Goal: Task Accomplishment & Management: Use online tool/utility

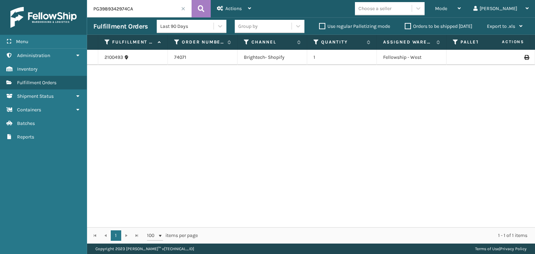
click at [184, 8] on span at bounding box center [183, 9] width 4 height 4
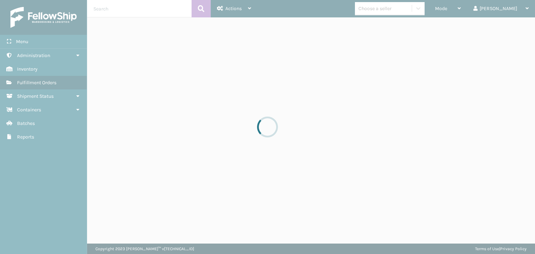
click at [466, 5] on div at bounding box center [267, 127] width 535 height 254
click at [471, 9] on div at bounding box center [267, 127] width 535 height 254
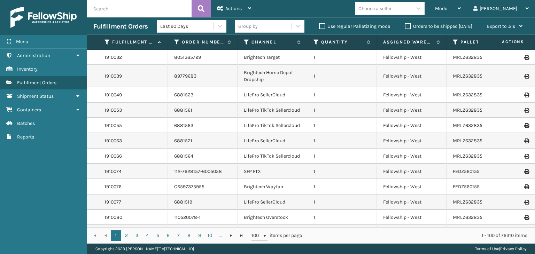
click at [447, 9] on span "Mode" at bounding box center [441, 9] width 12 height 6
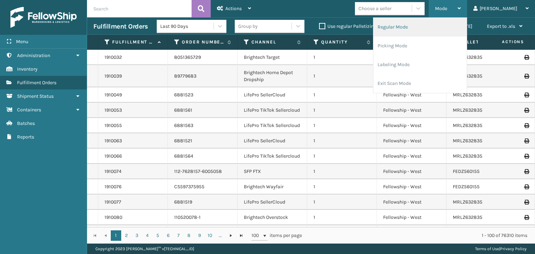
click at [453, 24] on li "Regular Mode" at bounding box center [419, 27] width 93 height 19
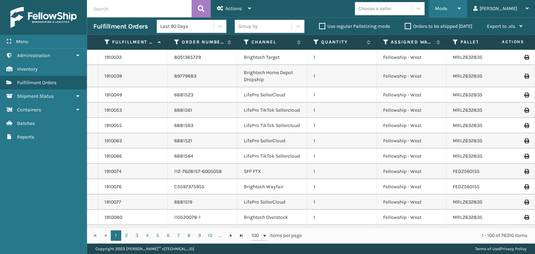
click at [447, 7] on span "Mode" at bounding box center [441, 9] width 12 height 6
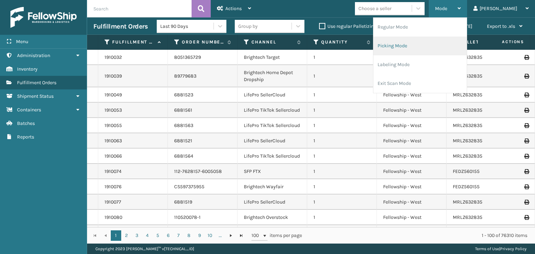
click at [449, 49] on li "Picking Mode" at bounding box center [419, 46] width 93 height 19
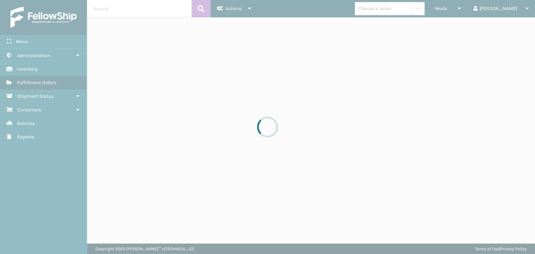
click at [466, 6] on div at bounding box center [267, 127] width 535 height 254
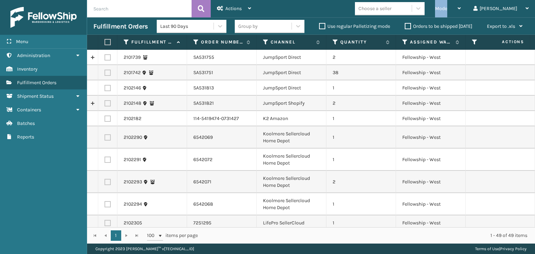
click at [447, 6] on span "Mode" at bounding box center [441, 9] width 12 height 6
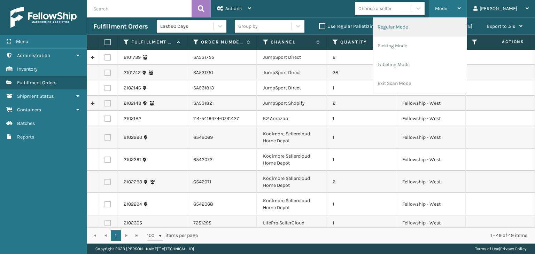
click at [460, 30] on li "Regular Mode" at bounding box center [419, 27] width 93 height 19
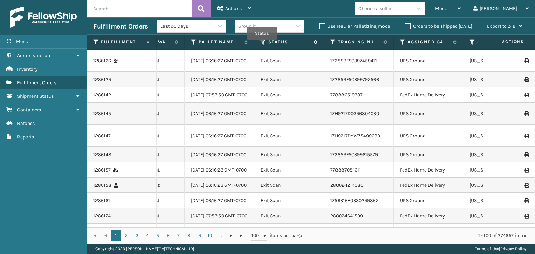
click at [262, 45] on icon at bounding box center [263, 42] width 6 height 6
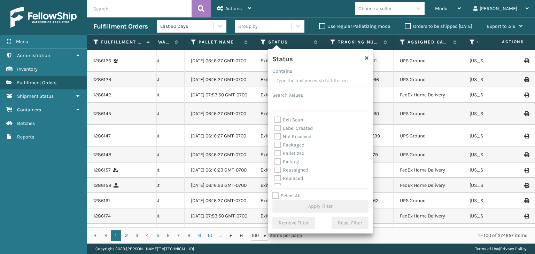
scroll to position [35, 0]
click at [290, 150] on label "Picking" at bounding box center [286, 152] width 25 height 6
click at [275, 150] on input "Picking" at bounding box center [274, 150] width 0 height 5
checkbox input "true"
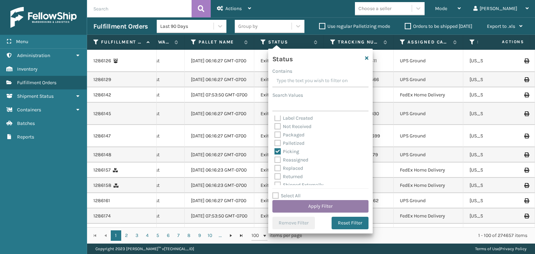
click at [323, 203] on button "Apply Filter" at bounding box center [320, 206] width 96 height 13
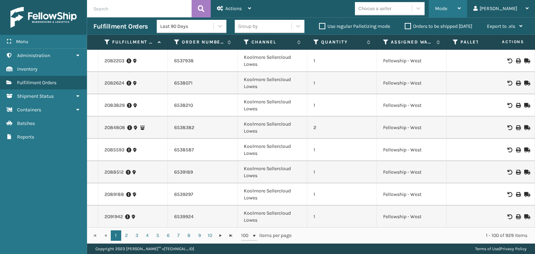
click at [461, 7] on div "Mode" at bounding box center [448, 8] width 26 height 17
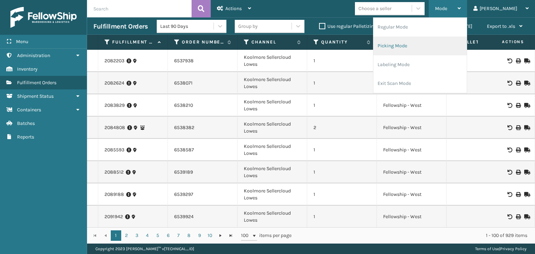
click at [454, 46] on li "Picking Mode" at bounding box center [419, 46] width 93 height 19
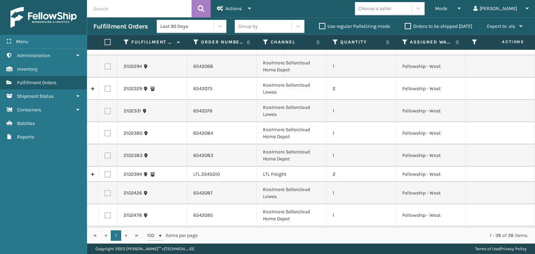
scroll to position [0, 0]
